Goal: Find specific page/section

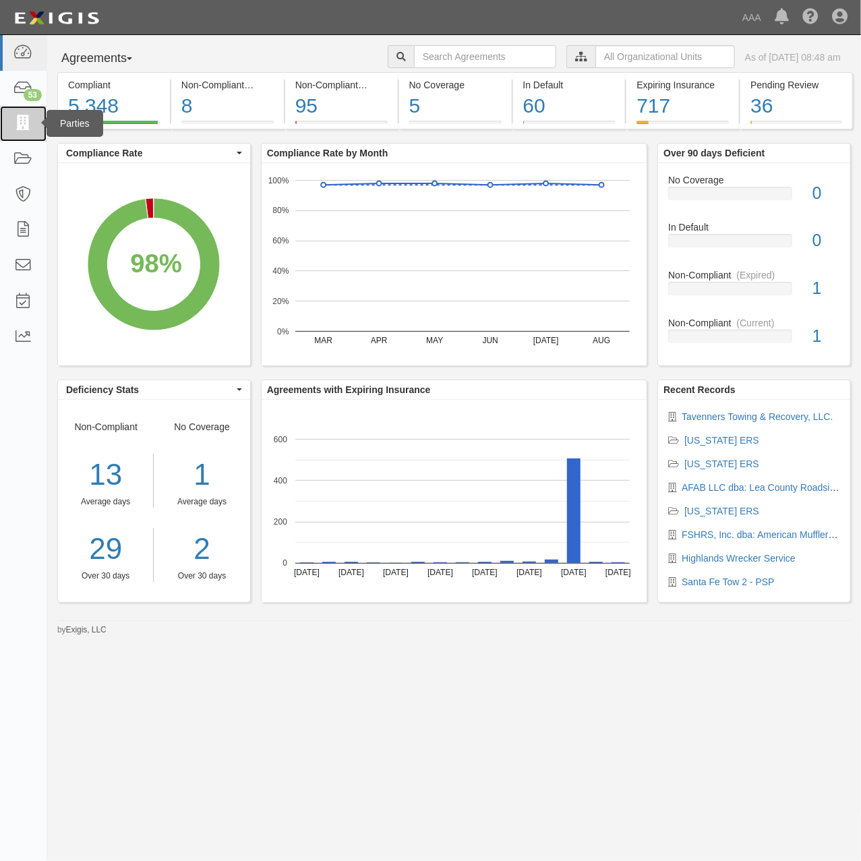
click at [30, 124] on icon at bounding box center [22, 124] width 19 height 16
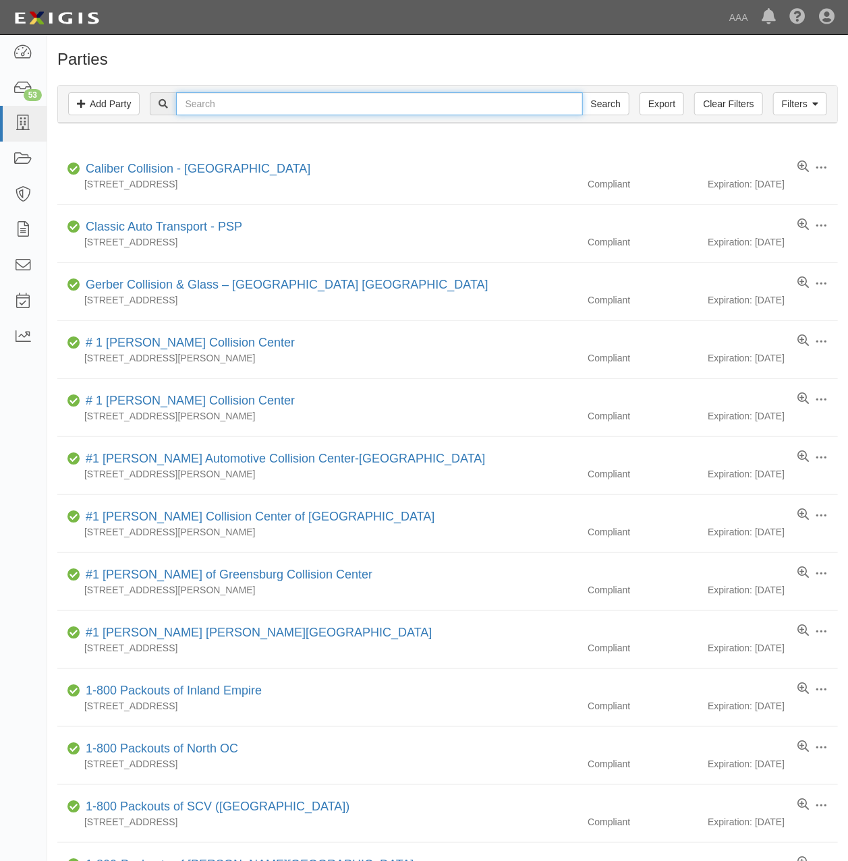
click at [287, 97] on input "text" at bounding box center [379, 103] width 406 height 23
type input "taven"
click at [582, 92] on input "Search" at bounding box center [605, 103] width 47 height 23
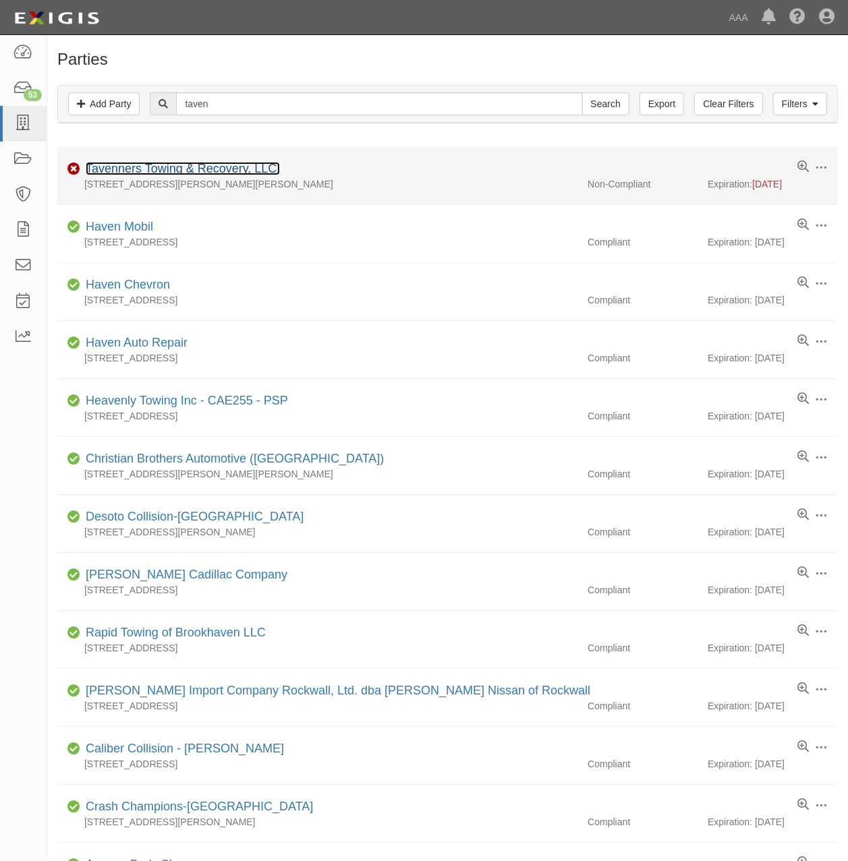
click at [132, 171] on link "Tavenners Towing & Recovery, LLC." at bounding box center [183, 168] width 194 height 13
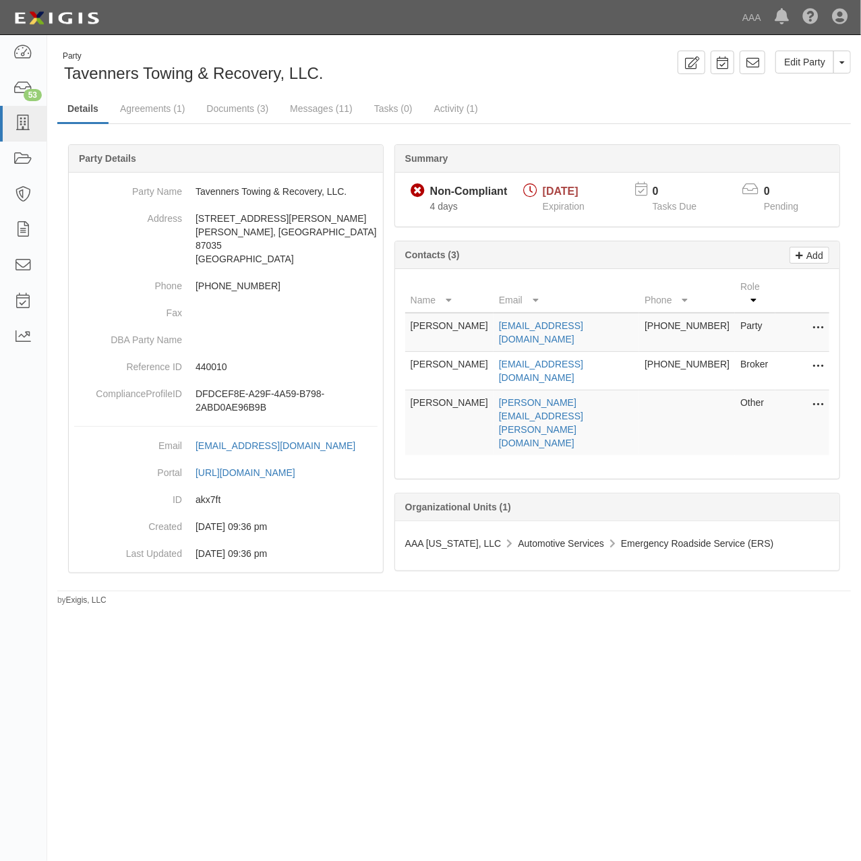
click at [633, 81] on div "Party Tavenners Towing & Recovery, LLC. Edit Party Toggle Party Dropdown View A…" at bounding box center [454, 68] width 814 height 34
